Goal: Task Accomplishment & Management: Use online tool/utility

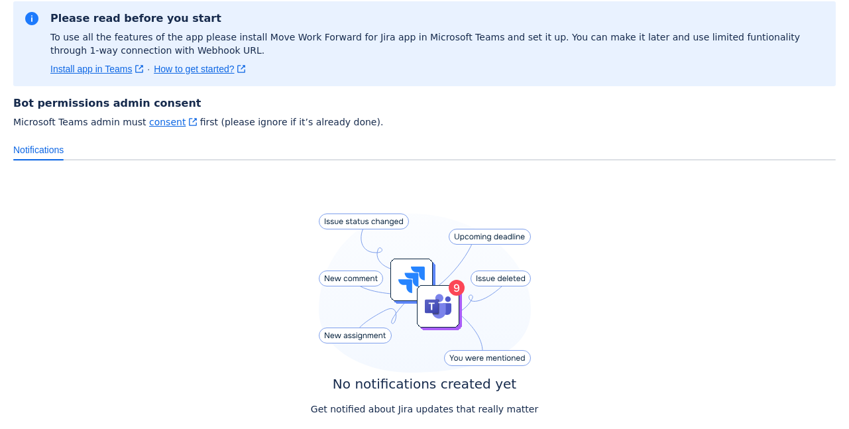
scroll to position [187, 0]
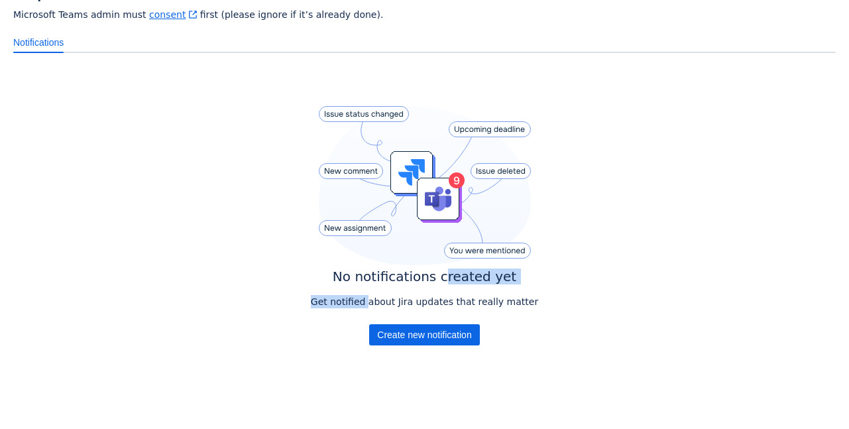
drag, startPoint x: 379, startPoint y: 296, endPoint x: 473, endPoint y: 288, distance: 93.8
click at [446, 285] on div "No notifications created yet Get notified about Jira updates that really matter…" at bounding box center [424, 228] width 227 height 245
click at [487, 300] on p "Get notified about Jira updates that really matter" at bounding box center [424, 301] width 227 height 13
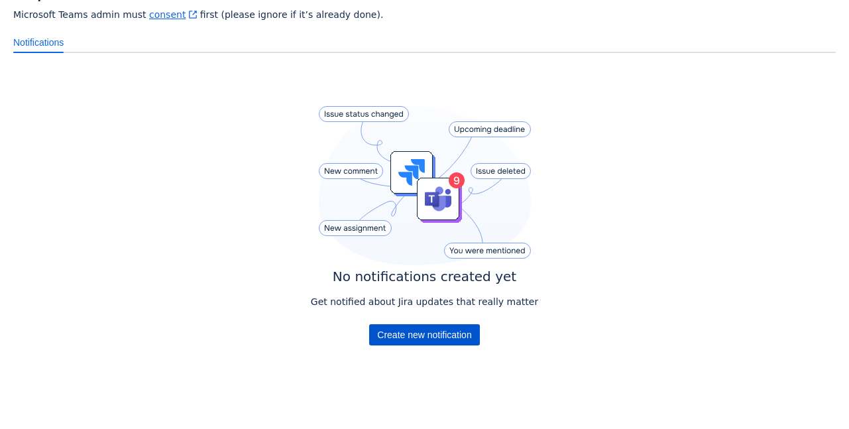
scroll to position [0, 0]
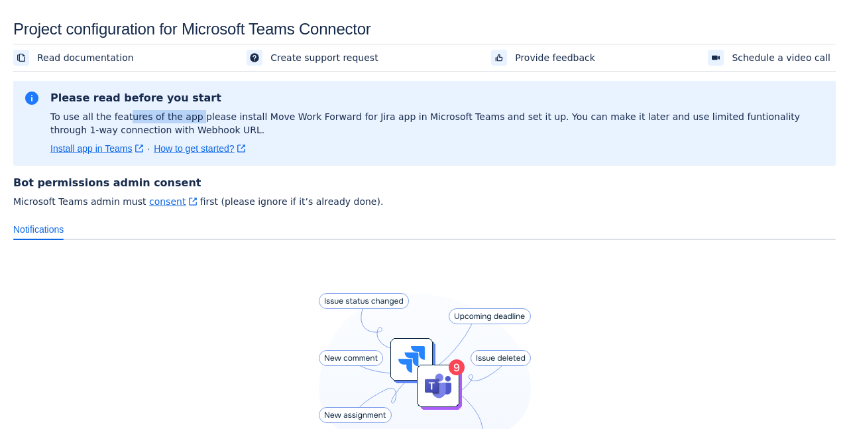
drag, startPoint x: 123, startPoint y: 119, endPoint x: 241, endPoint y: 117, distance: 118.1
click at [194, 119] on p "To use all the features of the app please install Move Work Forward for Jira ap…" at bounding box center [437, 123] width 775 height 27
drag, startPoint x: 245, startPoint y: 117, endPoint x: 271, endPoint y: 115, distance: 25.9
click at [271, 115] on p "To use all the features of the app please install Move Work Forward for Jira ap…" at bounding box center [437, 123] width 775 height 27
drag, startPoint x: 314, startPoint y: 115, endPoint x: 398, endPoint y: 118, distance: 84.3
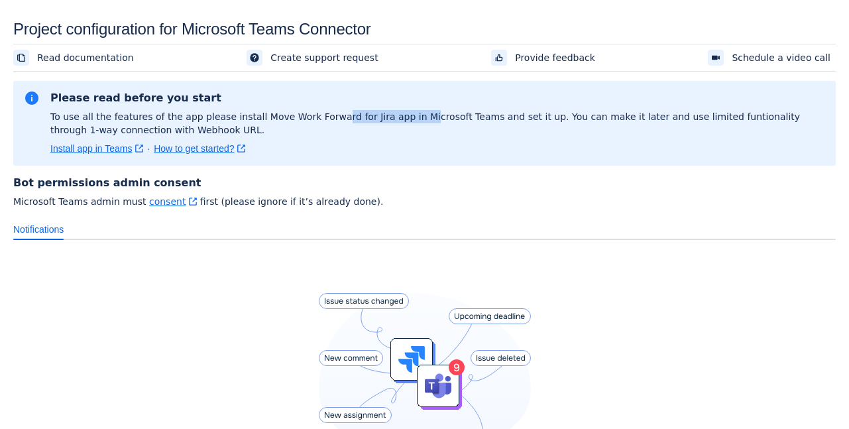
click at [398, 118] on p "To use all the features of the app please install Move Work Forward for Jira ap…" at bounding box center [437, 123] width 775 height 27
drag, startPoint x: 461, startPoint y: 113, endPoint x: 491, endPoint y: 114, distance: 29.8
click at [491, 114] on p "To use all the features of the app please install Move Work Forward for Jira ap…" at bounding box center [437, 123] width 775 height 27
drag, startPoint x: 527, startPoint y: 116, endPoint x: 678, endPoint y: 121, distance: 150.6
click at [678, 121] on p "To use all the features of the app please install Move Work Forward for Jira ap…" at bounding box center [437, 123] width 775 height 27
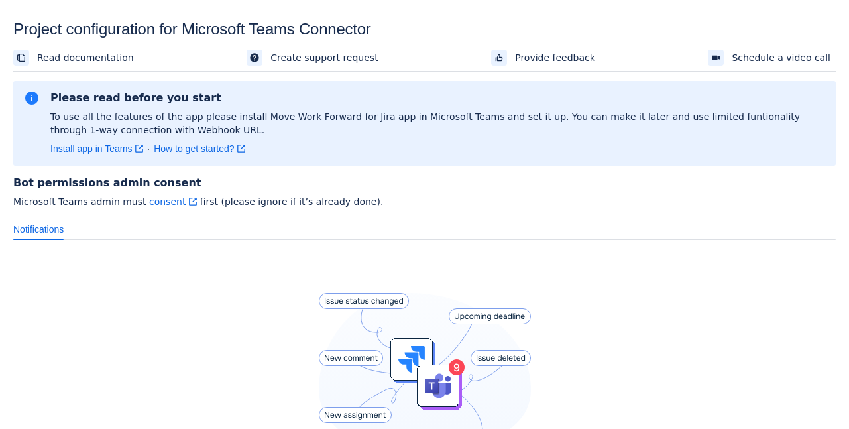
click at [741, 122] on p "To use all the features of the app please install Move Work Forward for Jira ap…" at bounding box center [437, 123] width 775 height 27
drag, startPoint x: 88, startPoint y: 129, endPoint x: 138, endPoint y: 137, distance: 51.0
click at [138, 137] on div "Please read before you start To use all the features of the app please install …" at bounding box center [437, 124] width 775 height 64
click at [206, 133] on p "To use all the features of the app please install Move Work Forward for Jira ap…" at bounding box center [437, 123] width 775 height 27
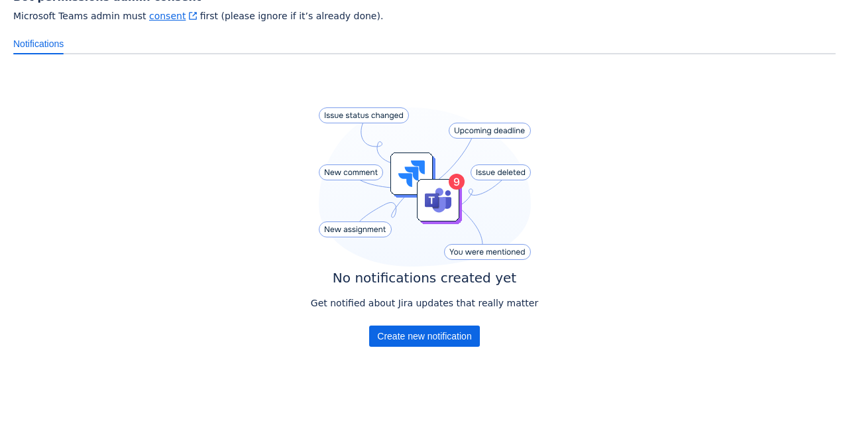
scroll to position [187, 0]
